Goal: Find specific page/section: Find specific page/section

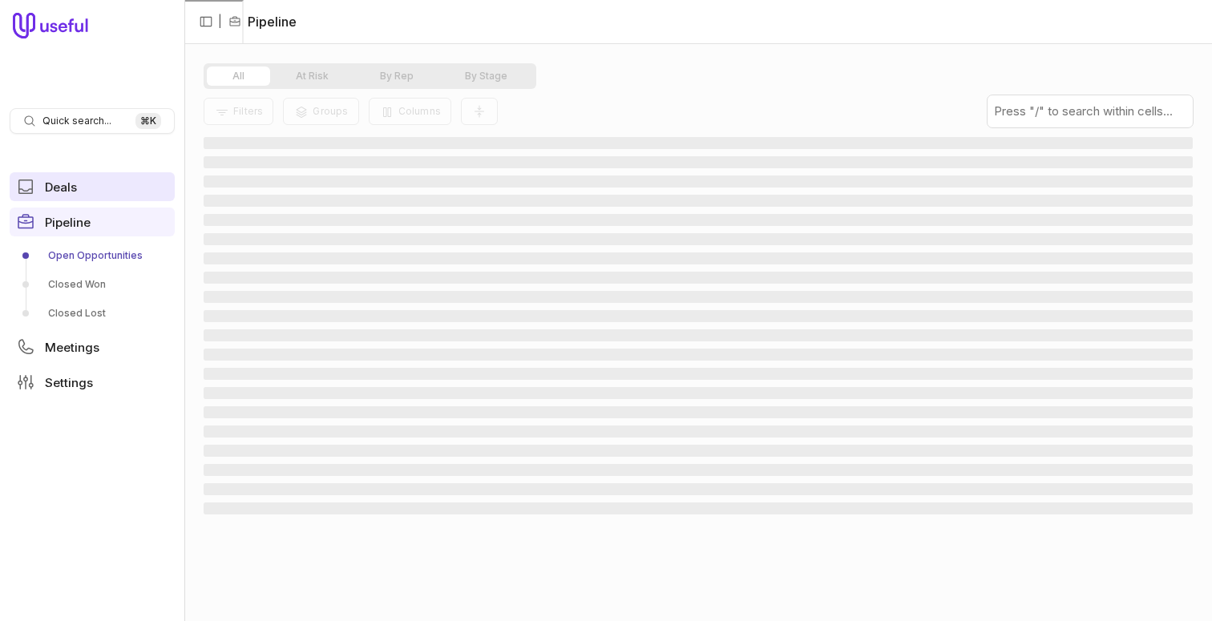
click at [98, 180] on link "Deals" at bounding box center [92, 186] width 165 height 29
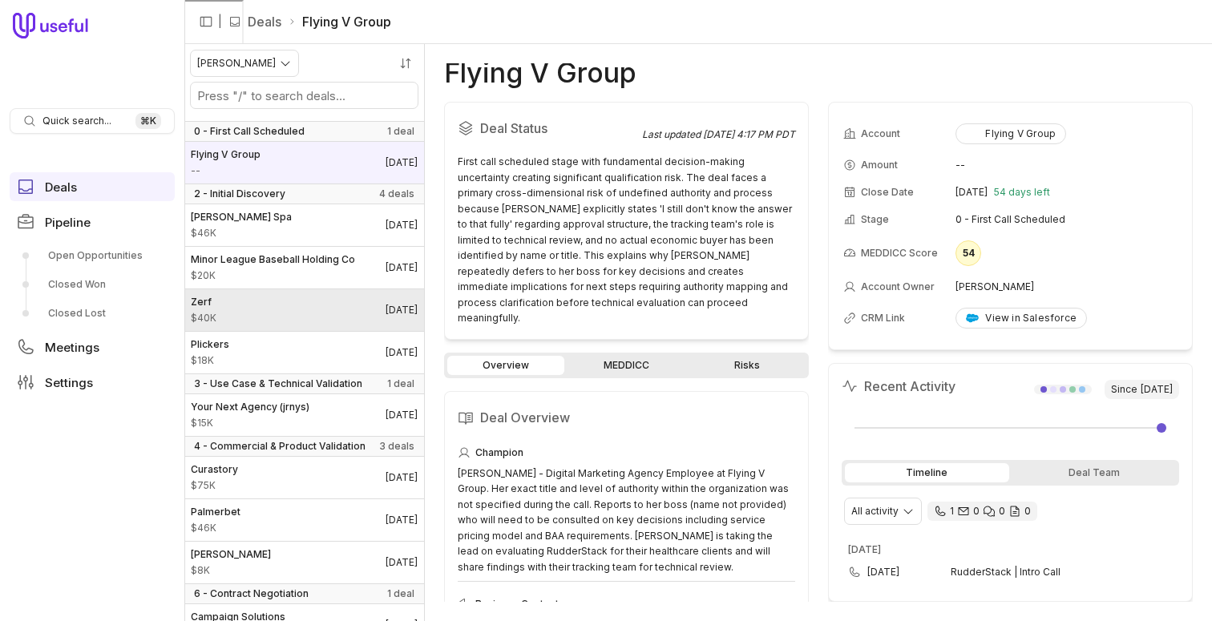
click at [305, 302] on link "Zerf $40K [DATE]" at bounding box center [304, 310] width 240 height 42
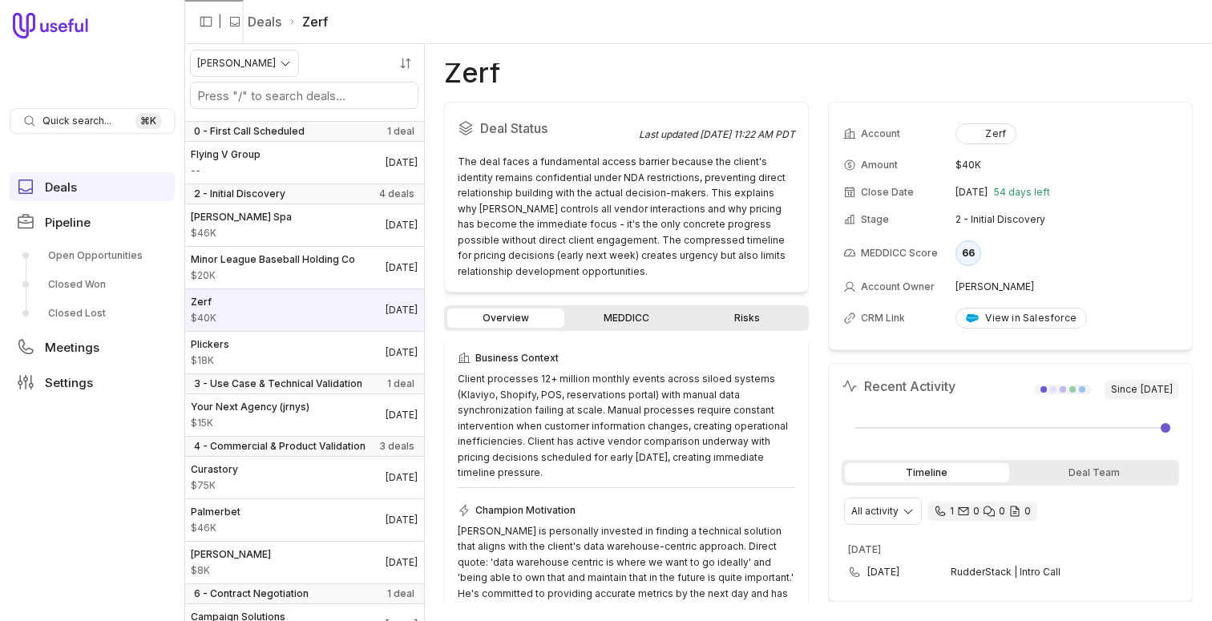
scroll to position [214, 0]
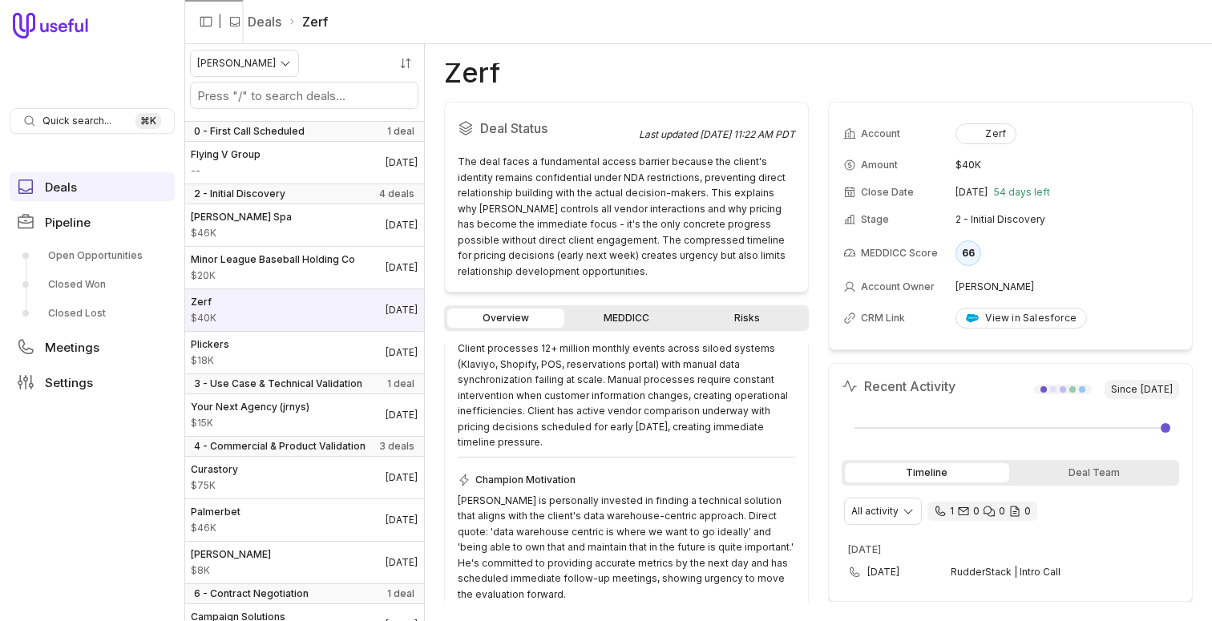
click at [605, 311] on link "MEDDICC" at bounding box center [626, 318] width 117 height 19
